Goal: Transaction & Acquisition: Obtain resource

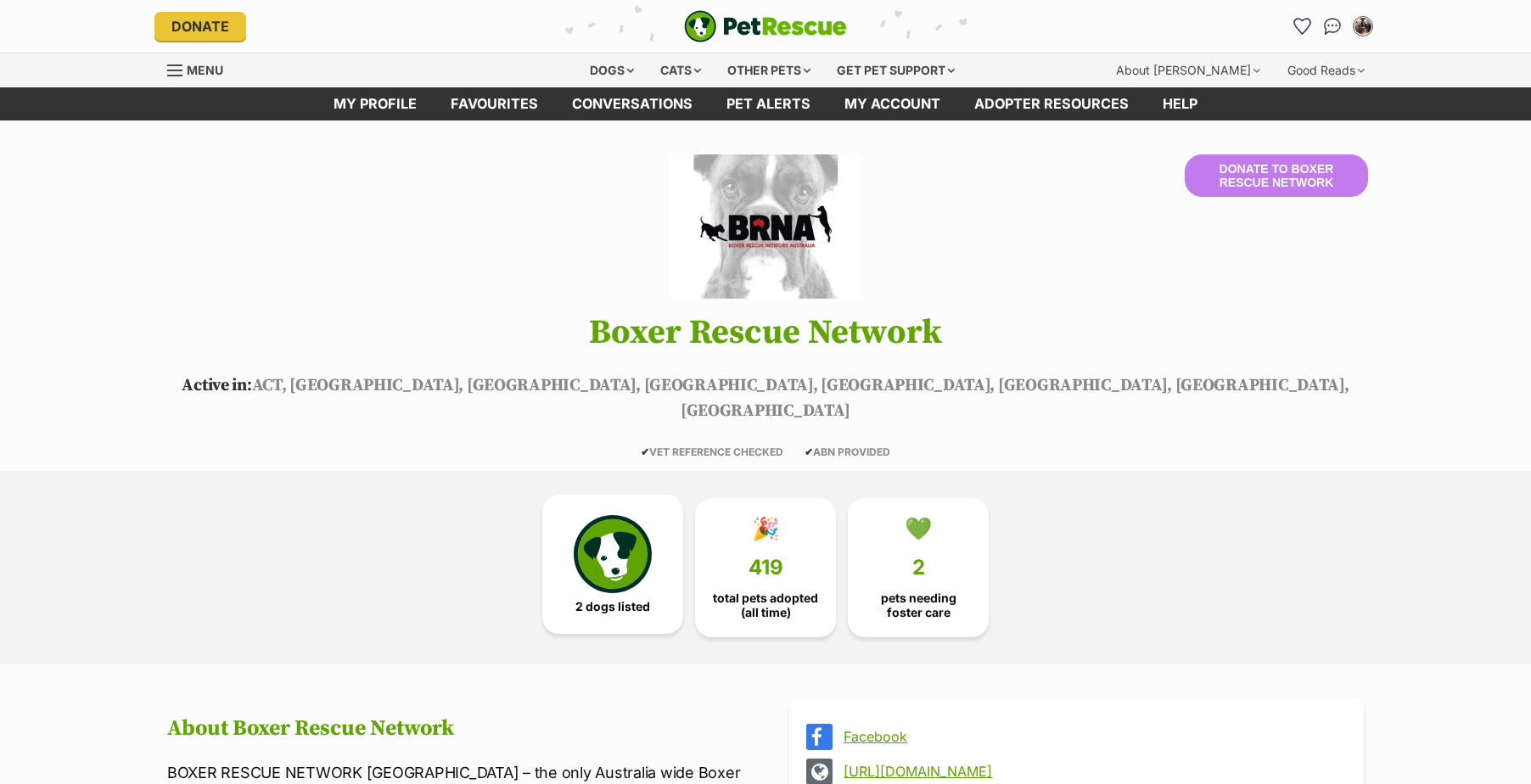
click at [624, 542] on img at bounding box center [613, 555] width 78 height 78
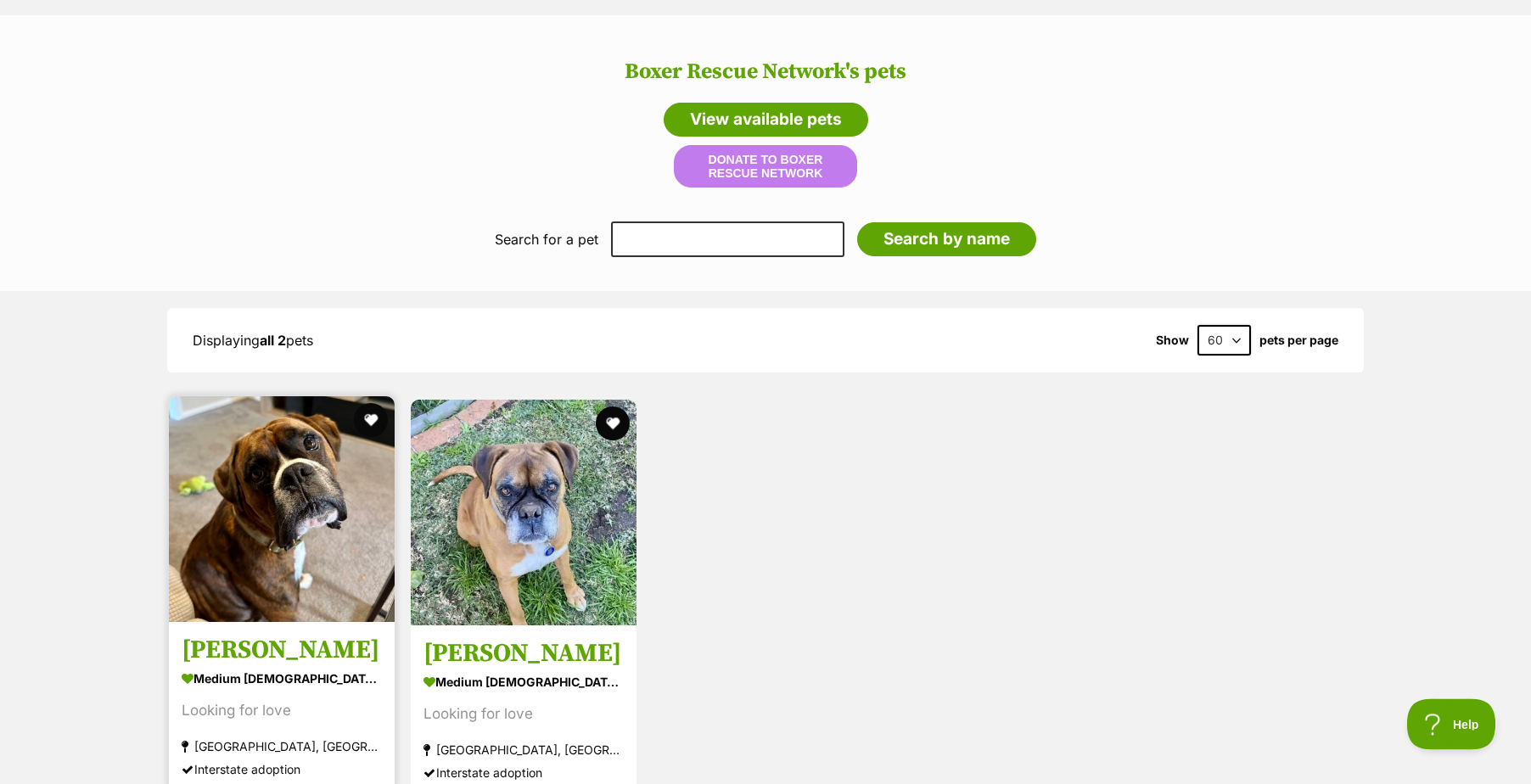
click at [278, 436] on img at bounding box center [281, 509] width 226 height 226
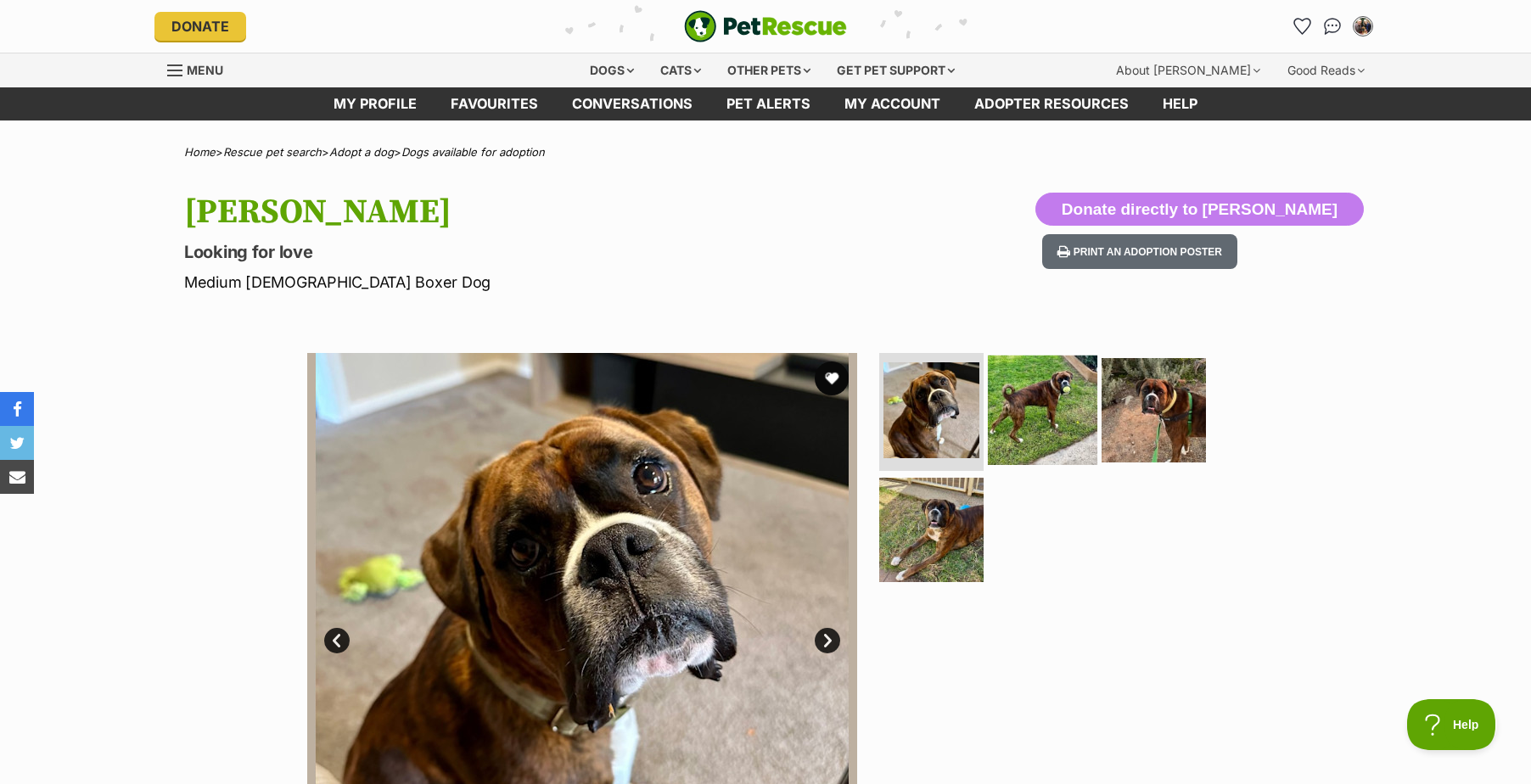
click at [1039, 430] on img at bounding box center [1043, 410] width 110 height 110
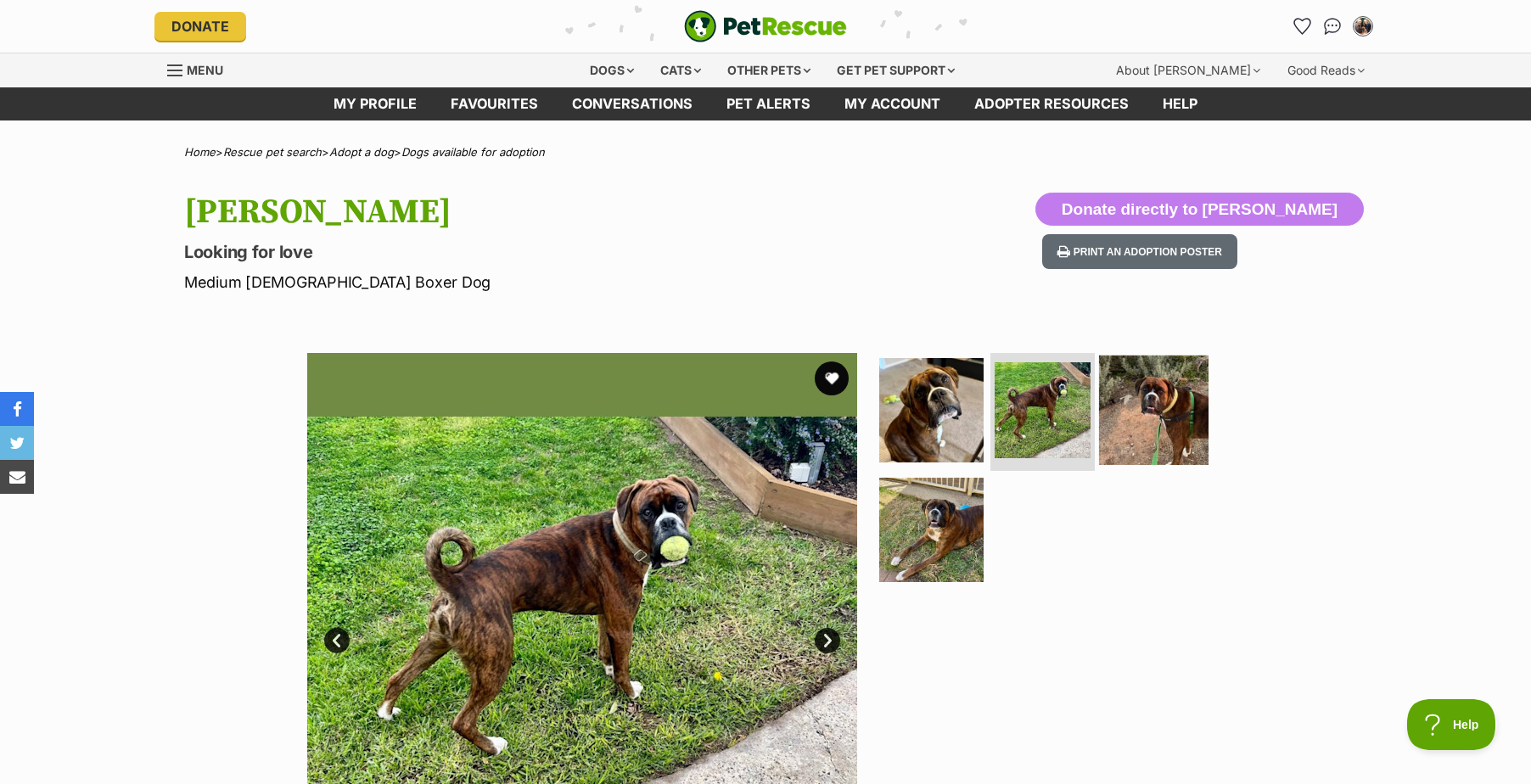
click at [1164, 414] on img at bounding box center [1154, 410] width 110 height 110
